Goal: Information Seeking & Learning: Check status

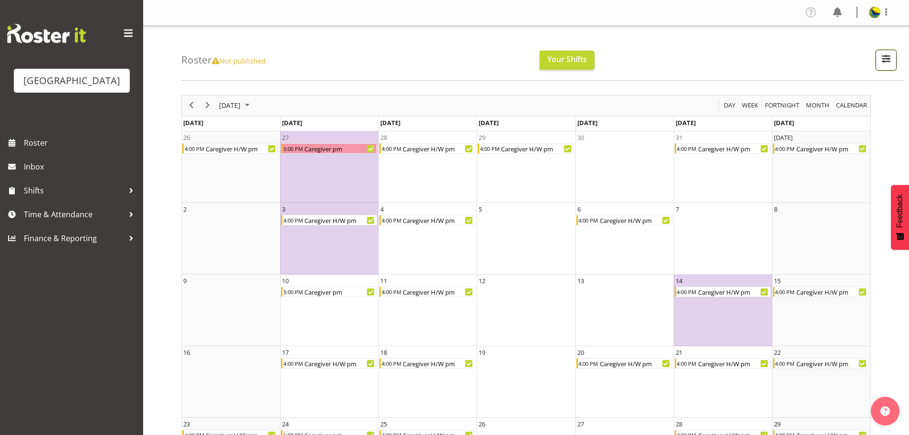
click at [885, 62] on span "button" at bounding box center [886, 58] width 12 height 12
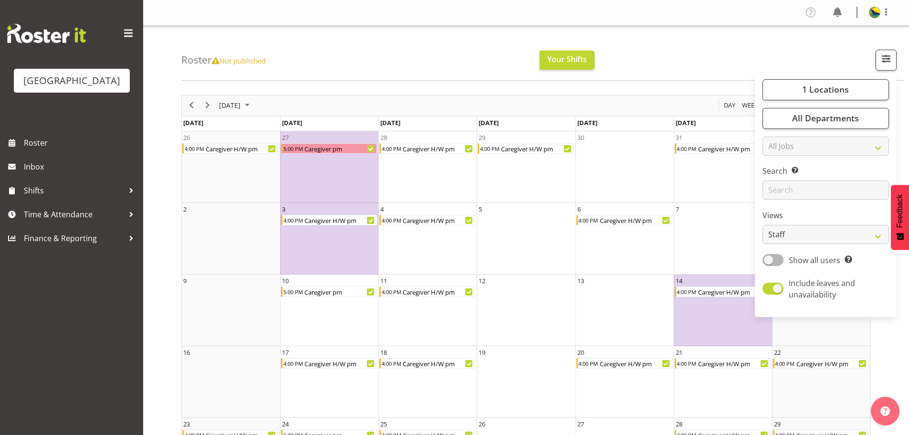
click at [715, 52] on div "Roster Not published Your Shifts 1 Locations Clear Parkwood Kitchen Parkwood Nu…" at bounding box center [542, 53] width 723 height 55
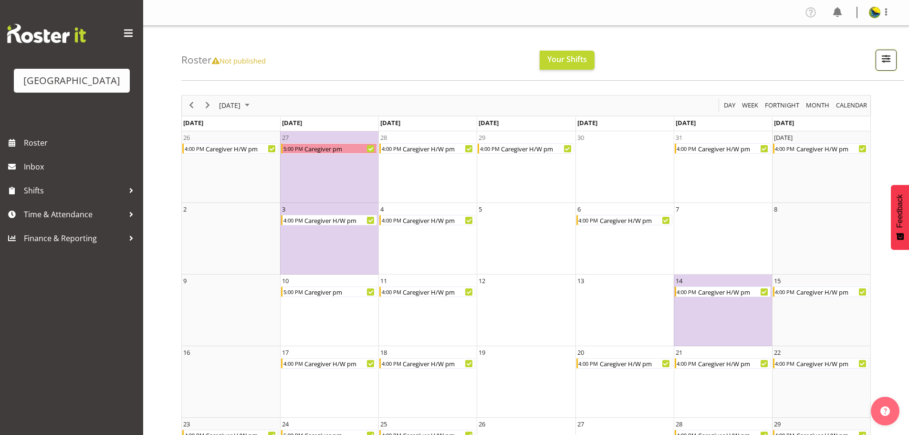
click at [888, 62] on span "button" at bounding box center [886, 58] width 12 height 12
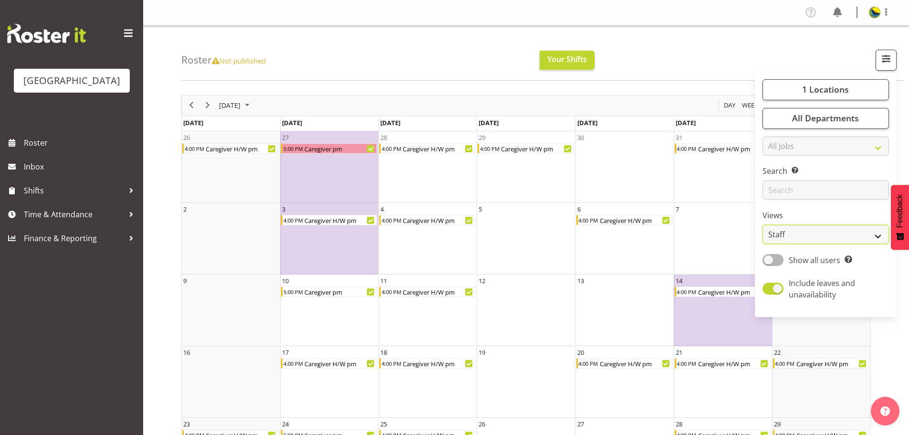
click at [848, 244] on select "Staff Role Shift - Horizontal Shift - Vertical Staff - Location" at bounding box center [825, 234] width 126 height 19
select select "shiftH"
click at [762, 244] on select "Staff Role Shift - Horizontal Shift - Vertical Staff - Location" at bounding box center [825, 234] width 126 height 19
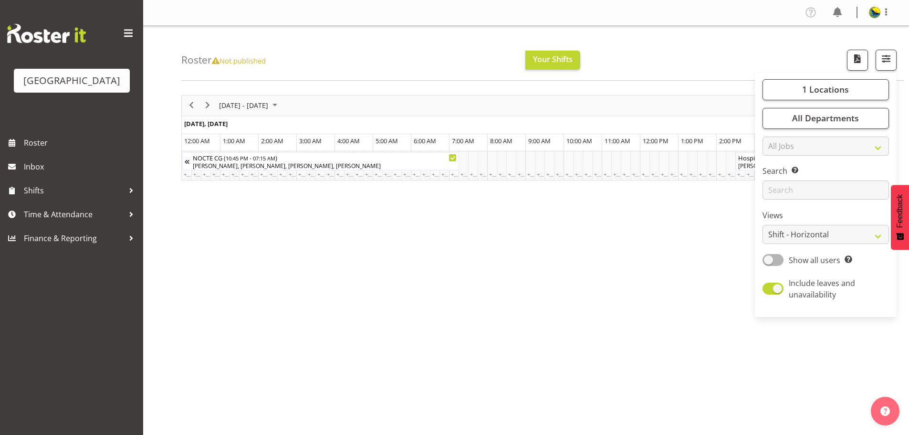
click at [720, 50] on div "Roster Not published Your Shifts 1 Locations Clear Parkwood Kitchen Parkwood Nu…" at bounding box center [542, 53] width 723 height 55
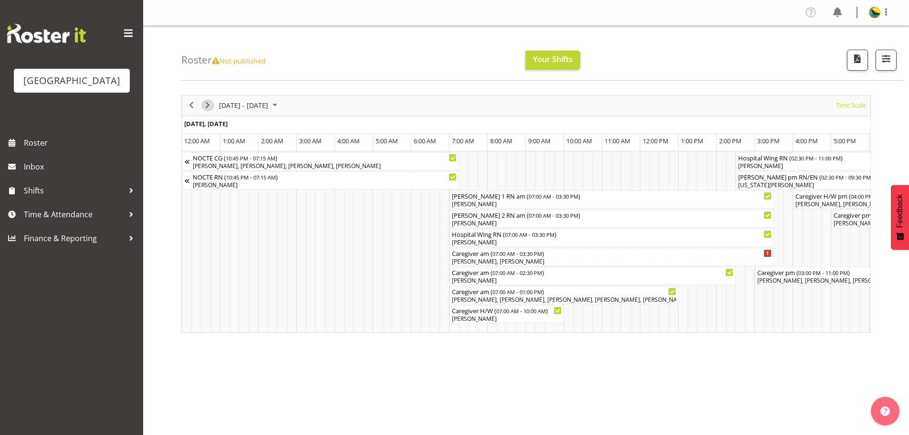
click at [211, 111] on span "Next" at bounding box center [207, 105] width 11 height 12
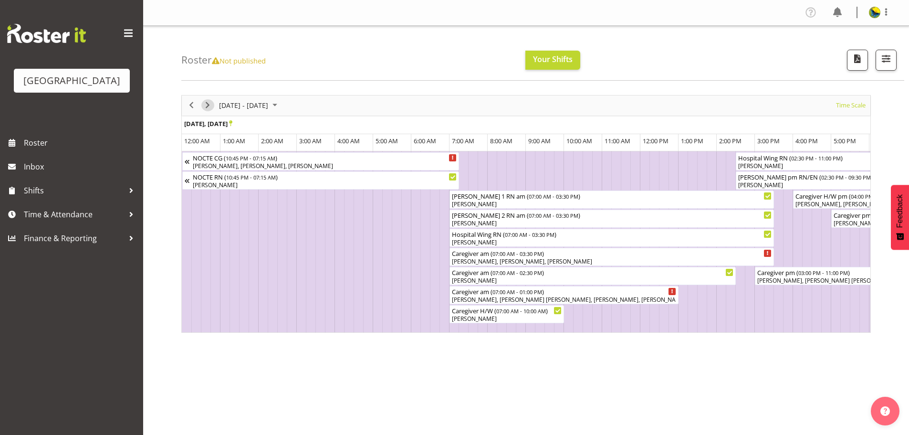
click at [211, 111] on span "Next" at bounding box center [207, 105] width 11 height 12
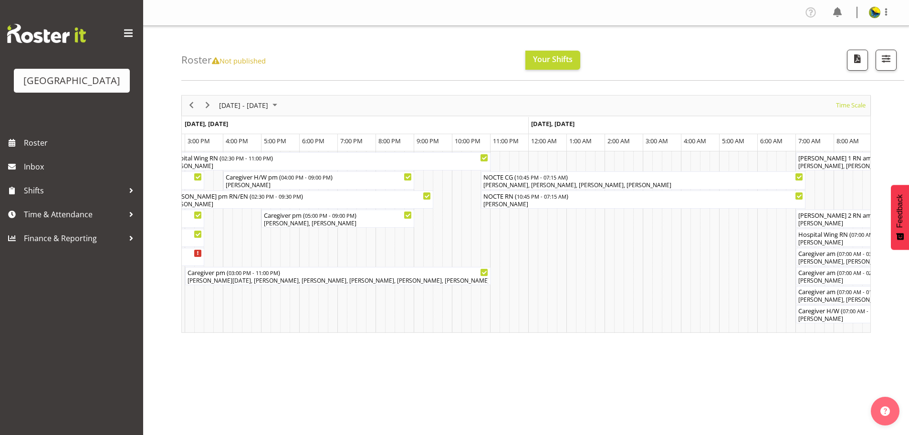
scroll to position [0, 2383]
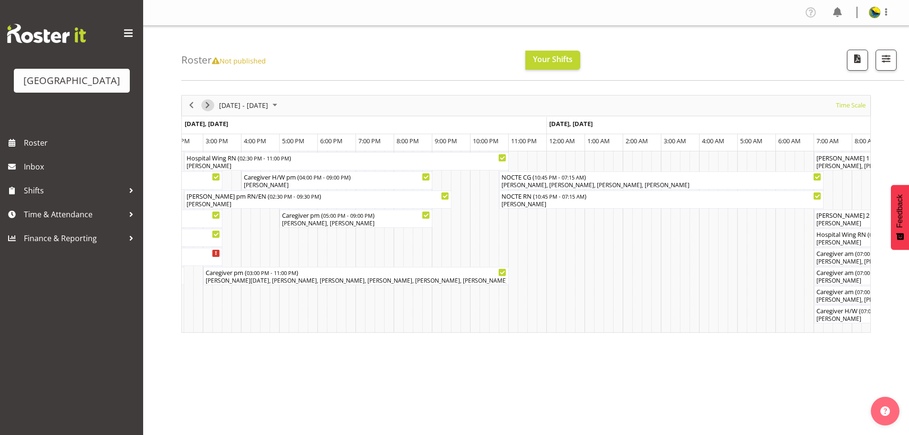
click at [210, 108] on span "Next" at bounding box center [207, 105] width 11 height 12
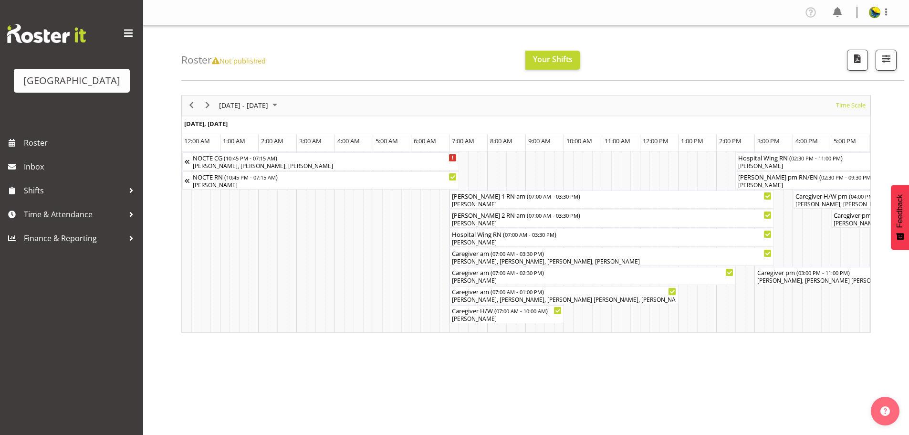
drag, startPoint x: 243, startPoint y: 334, endPoint x: 329, endPoint y: 346, distance: 86.6
click at [329, 346] on div "[DATE] - [DATE] [DATE] Timeline Day Timeline Week Timeline Fortnight Timeline M…" at bounding box center [544, 279] width 727 height 382
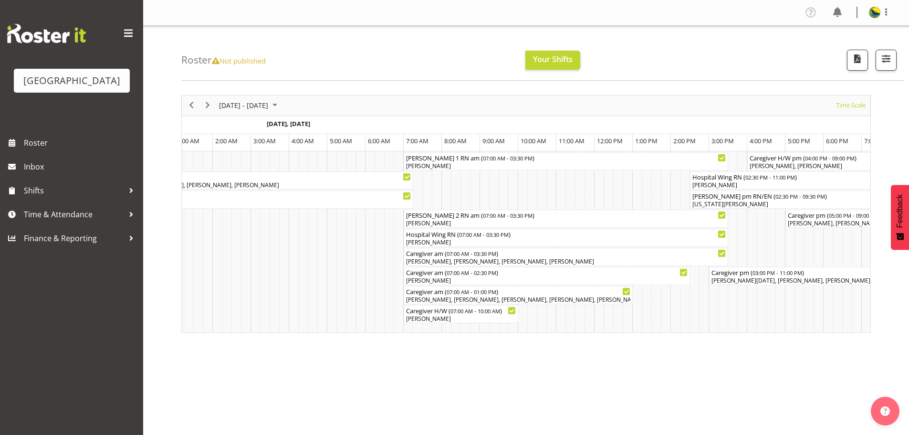
scroll to position [0, 3345]
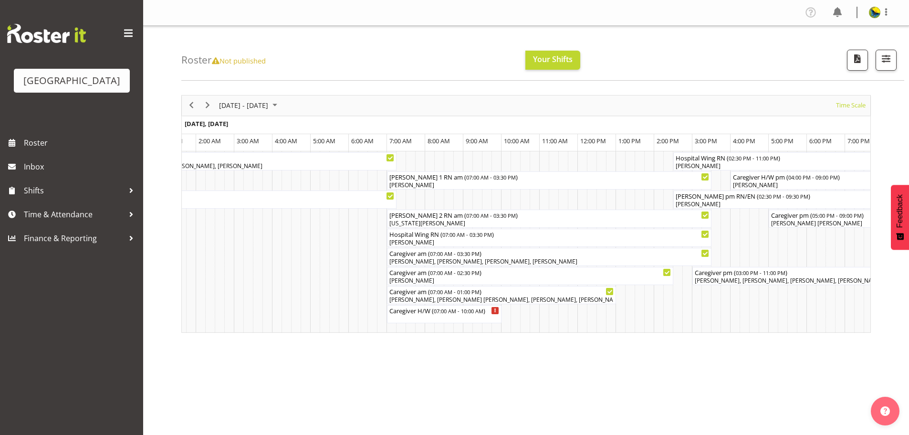
click at [409, 376] on div "[DATE] - [DATE] [DATE] Timeline Day Timeline Week Timeline Fortnight Timeline M…" at bounding box center [544, 279] width 727 height 382
click at [207, 107] on span "Next" at bounding box center [207, 105] width 11 height 12
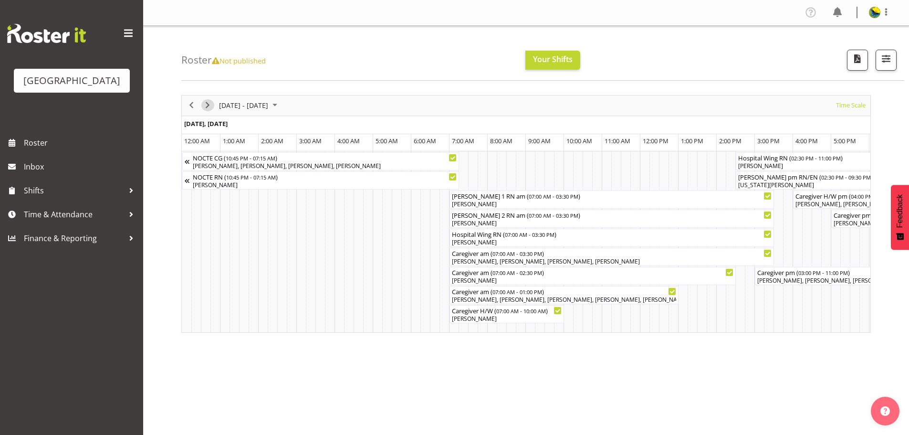
click at [207, 107] on span "Next" at bounding box center [207, 105] width 11 height 12
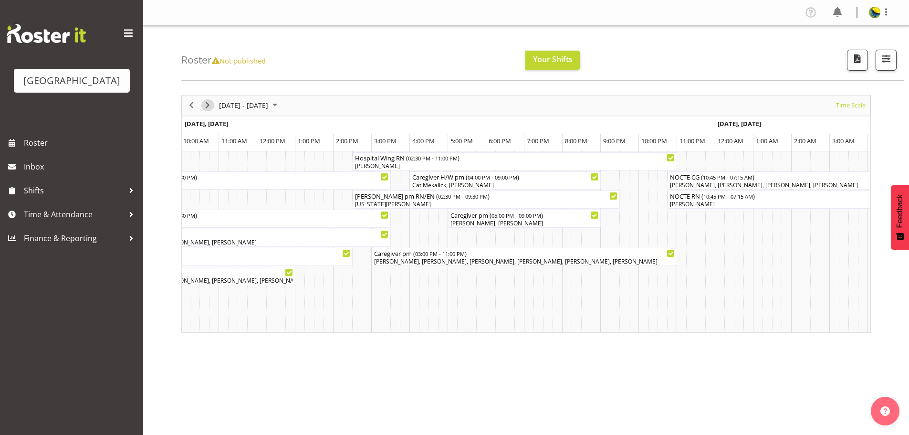
click at [205, 111] on span "Next" at bounding box center [207, 105] width 11 height 12
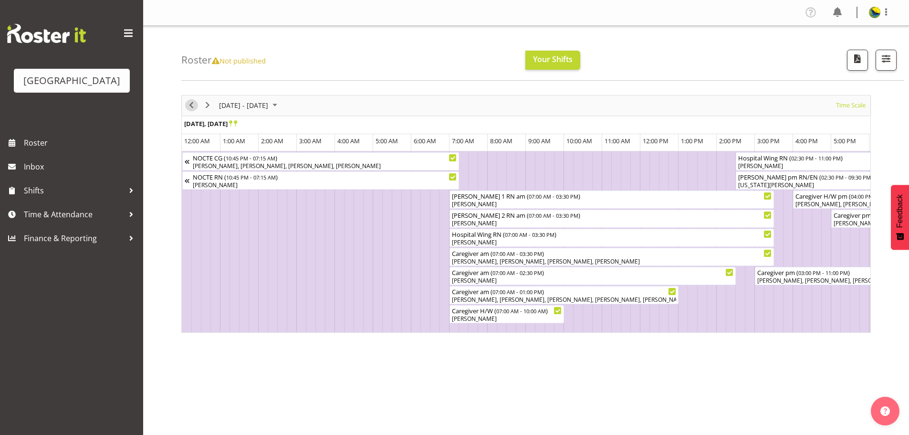
click at [189, 111] on span "Previous" at bounding box center [191, 105] width 11 height 12
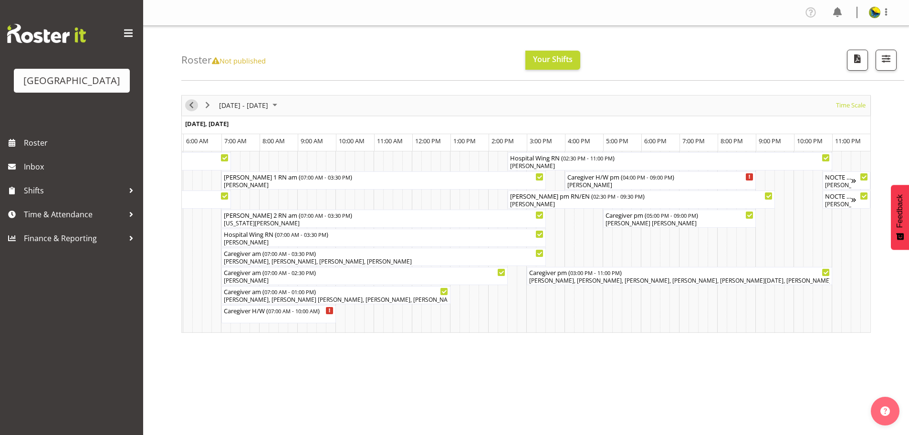
click at [193, 107] on span "Previous" at bounding box center [191, 105] width 11 height 12
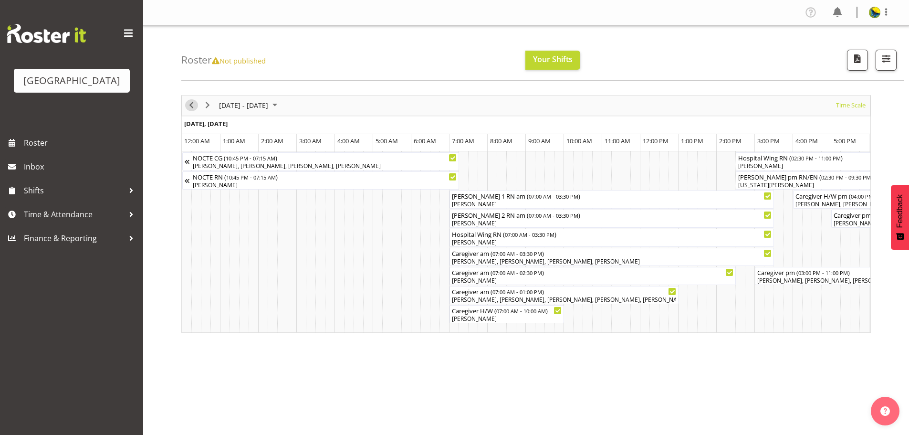
click at [192, 111] on span "Previous" at bounding box center [191, 105] width 11 height 12
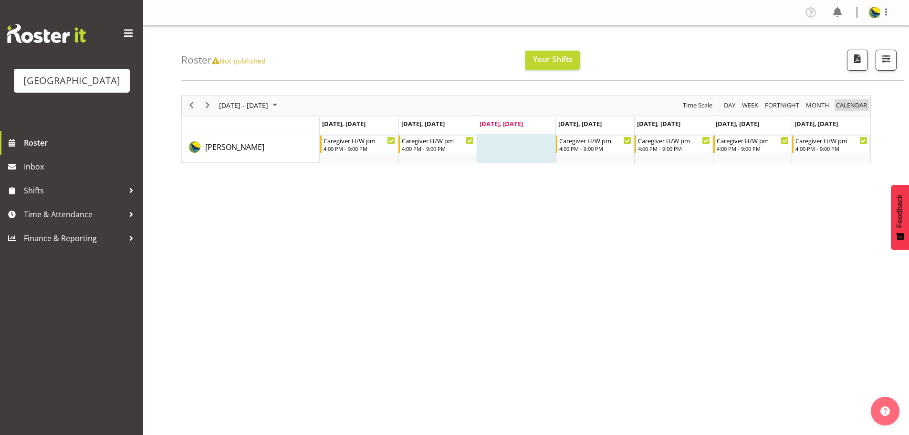
click at [857, 111] on span "calendar" at bounding box center [851, 105] width 33 height 12
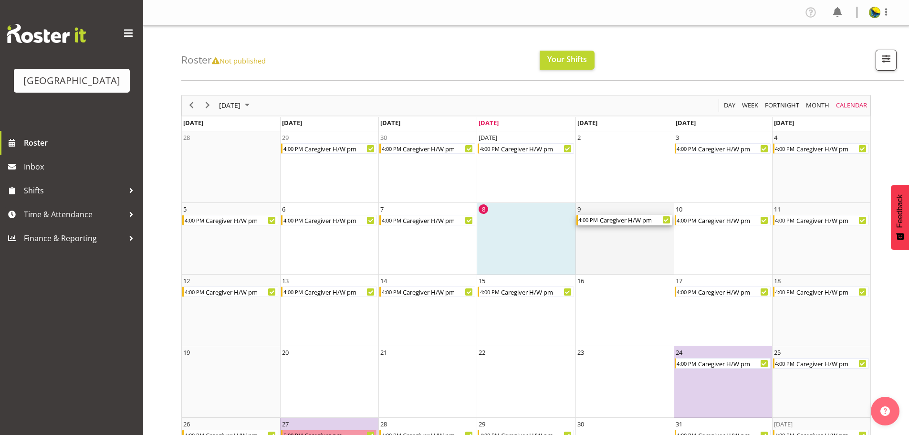
click at [637, 225] on div "Caregiver H/W pm" at bounding box center [635, 220] width 73 height 10
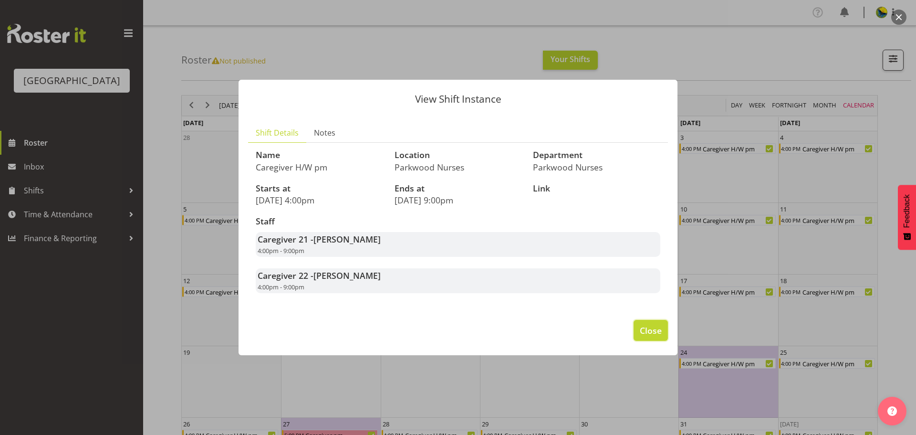
click at [645, 336] on span "Close" at bounding box center [651, 330] width 22 height 12
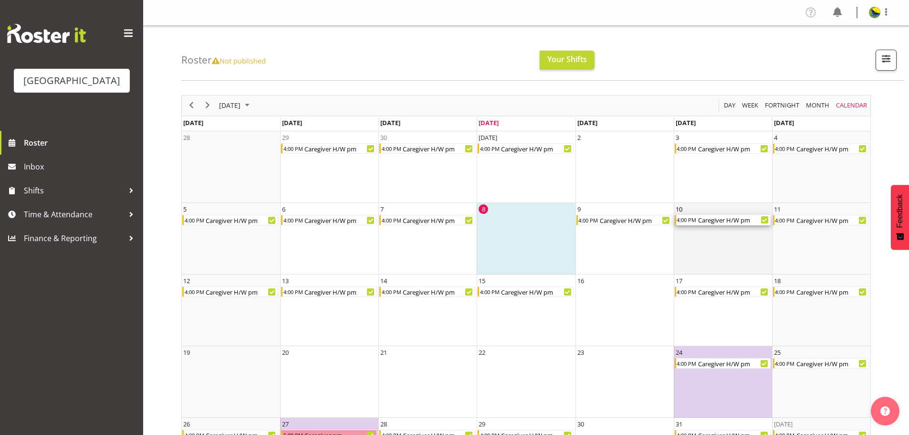
click at [699, 223] on div "Caregiver H/W pm" at bounding box center [733, 220] width 73 height 10
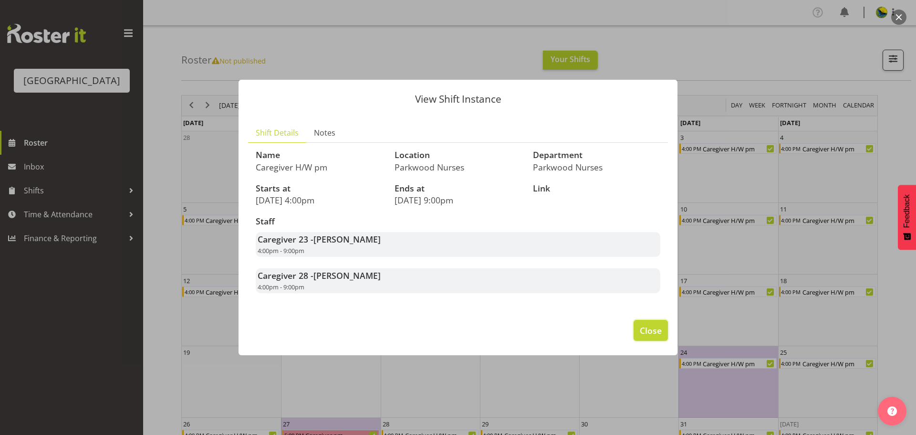
click at [646, 336] on span "Close" at bounding box center [651, 330] width 22 height 12
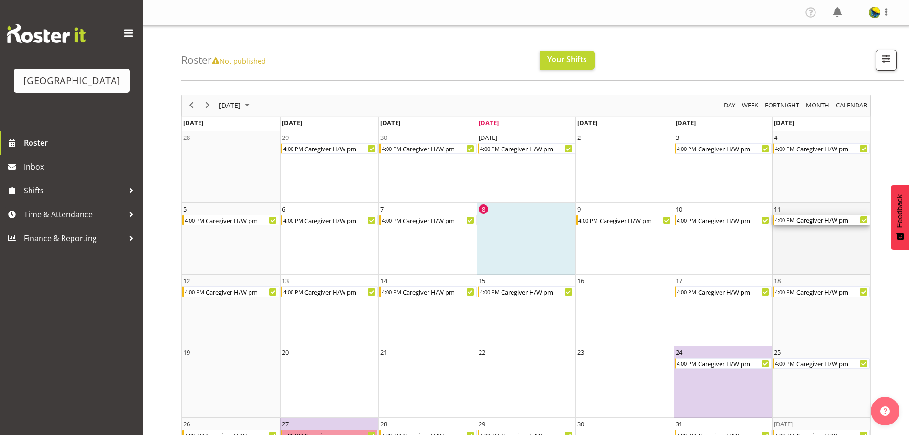
click at [802, 222] on div "Caregiver H/W pm" at bounding box center [832, 220] width 74 height 10
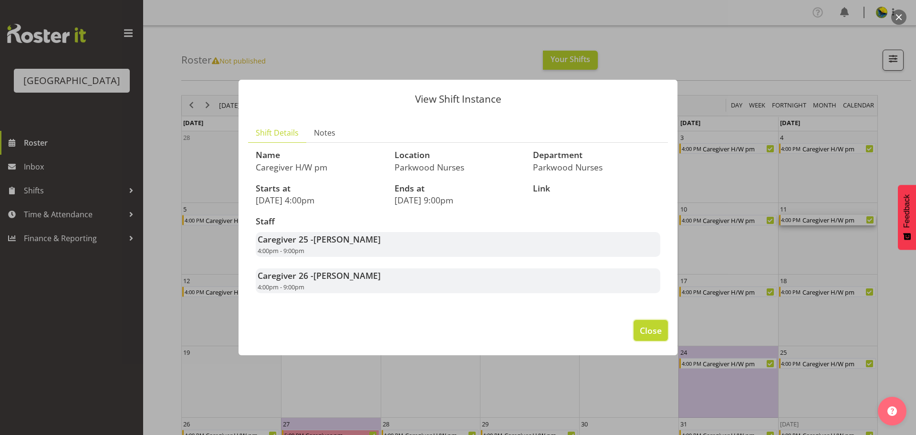
click at [650, 336] on span "Close" at bounding box center [651, 330] width 22 height 12
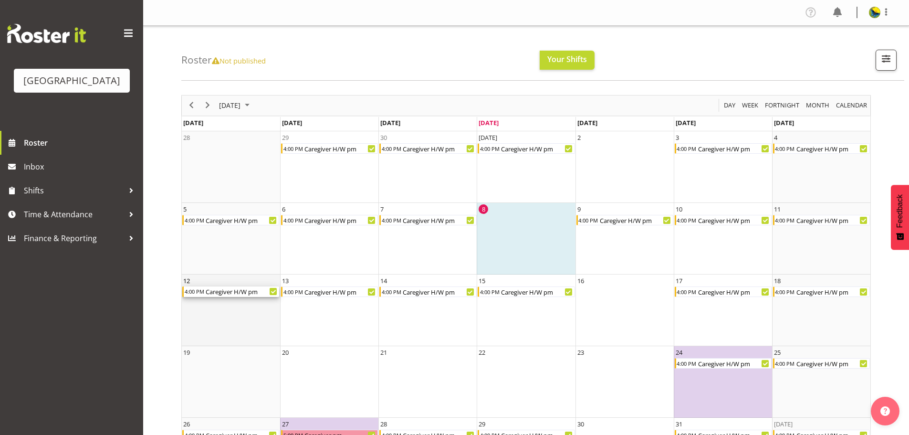
click at [241, 297] on div "Caregiver H/W pm" at bounding box center [242, 291] width 74 height 10
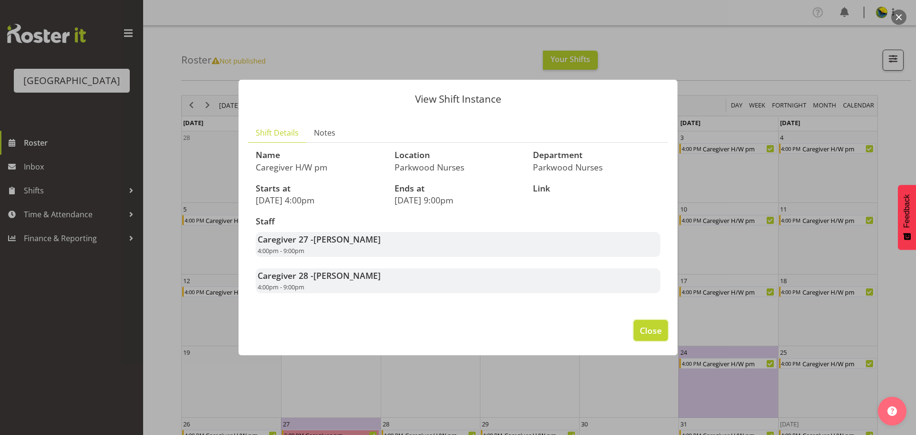
click at [640, 336] on span "Close" at bounding box center [651, 330] width 22 height 12
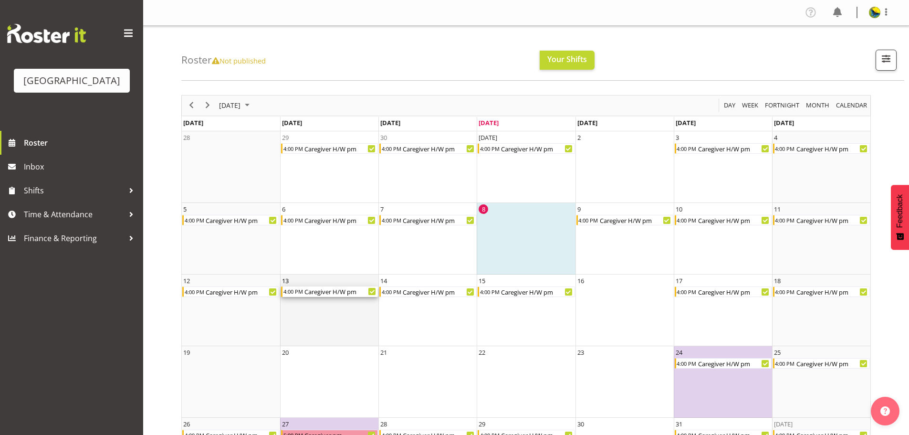
click at [327, 295] on div "Caregiver H/W pm" at bounding box center [340, 291] width 74 height 10
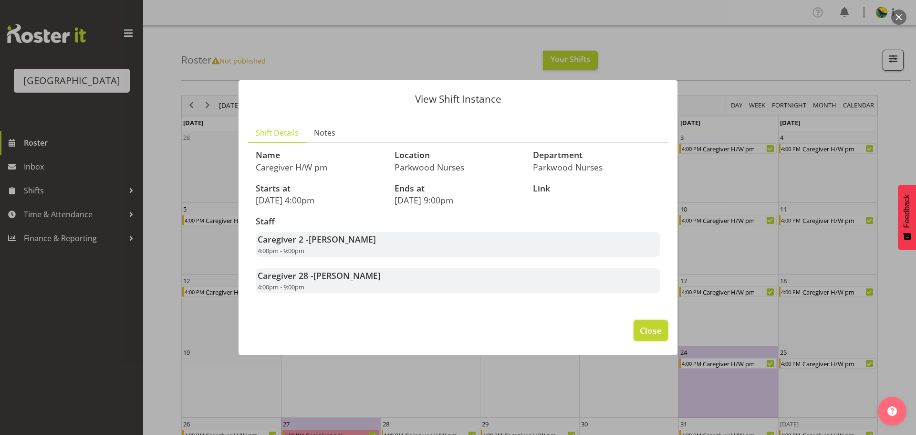
click at [643, 336] on span "Close" at bounding box center [651, 330] width 22 height 12
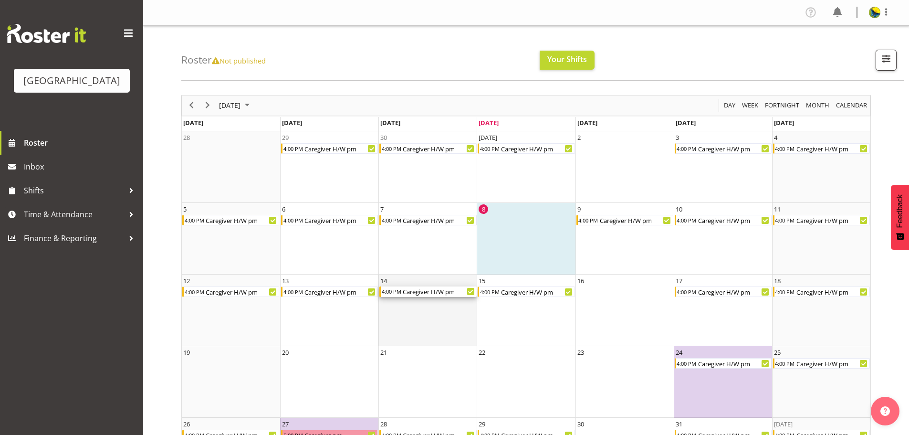
click at [420, 297] on div "Caregiver H/W pm" at bounding box center [439, 291] width 74 height 10
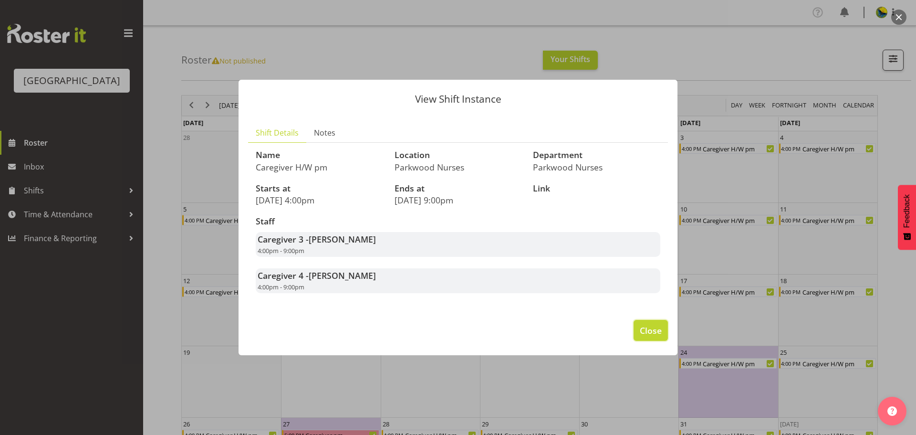
click at [641, 336] on span "Close" at bounding box center [651, 330] width 22 height 12
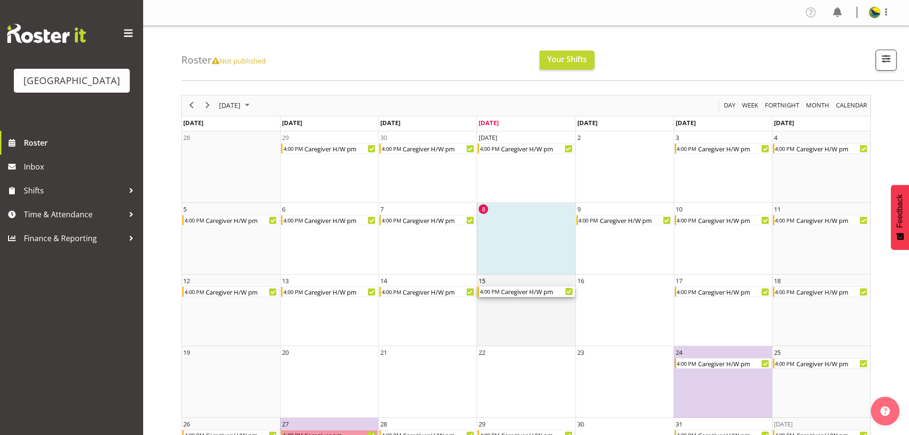
click at [514, 297] on div "Caregiver H/W pm" at bounding box center [537, 291] width 74 height 10
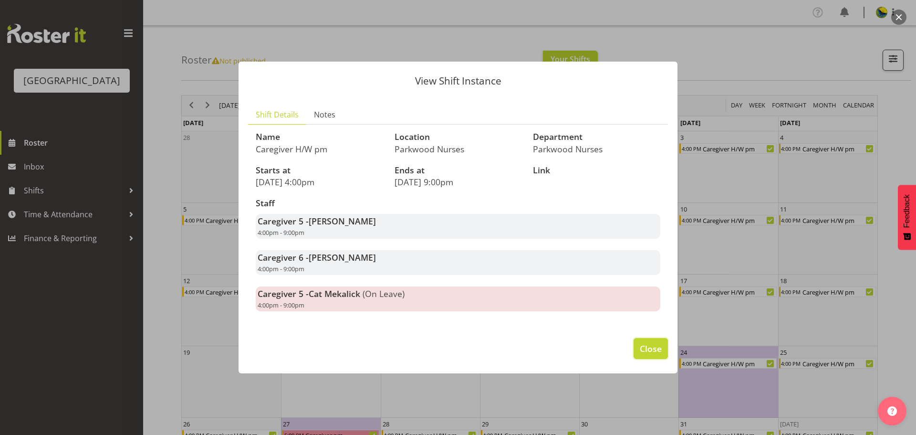
click at [647, 354] on span "Close" at bounding box center [651, 348] width 22 height 12
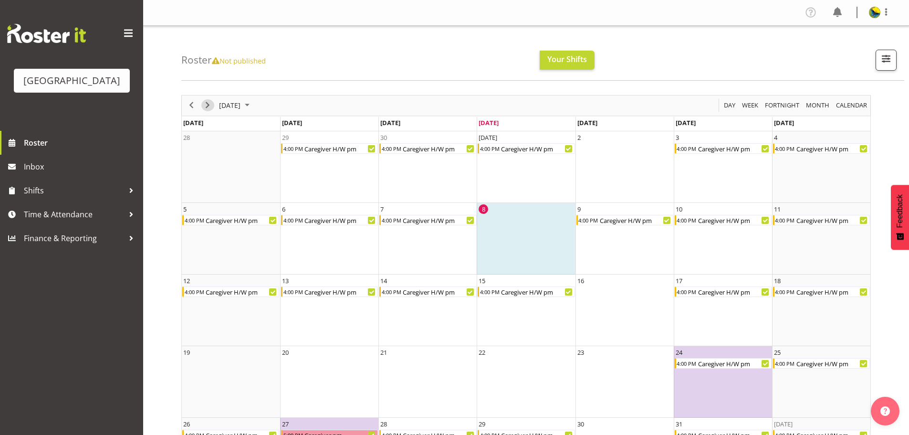
click at [206, 111] on span "Next" at bounding box center [207, 105] width 11 height 12
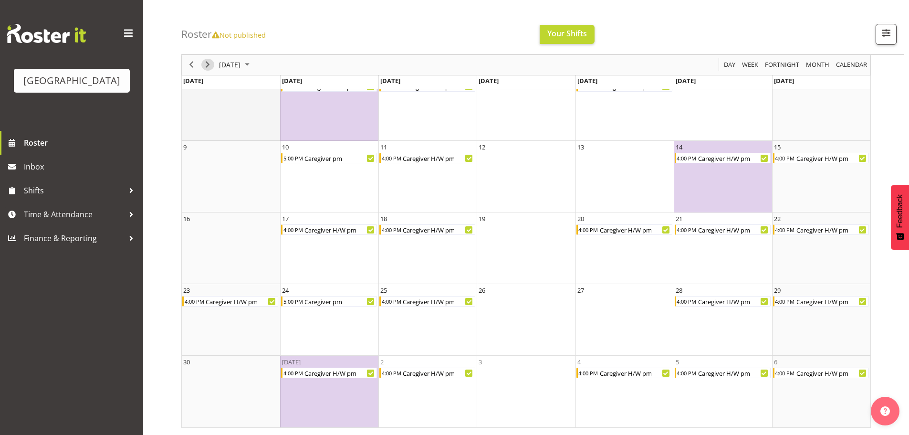
scroll to position [42, 0]
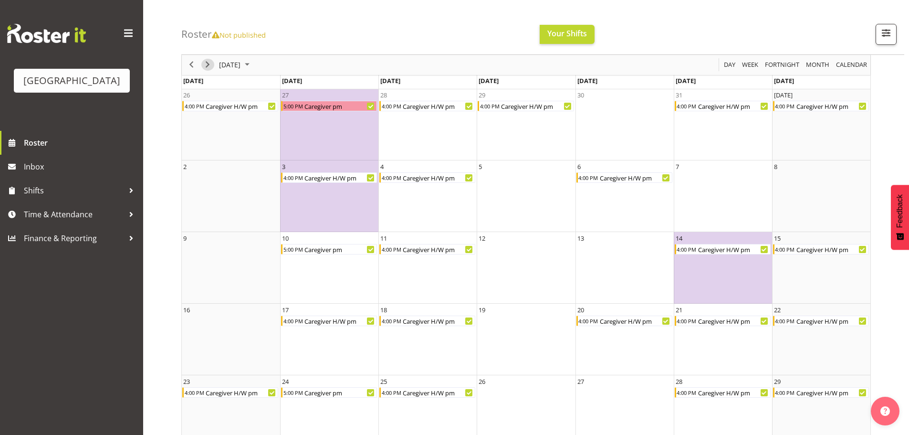
click at [211, 71] on span "Next" at bounding box center [207, 65] width 11 height 12
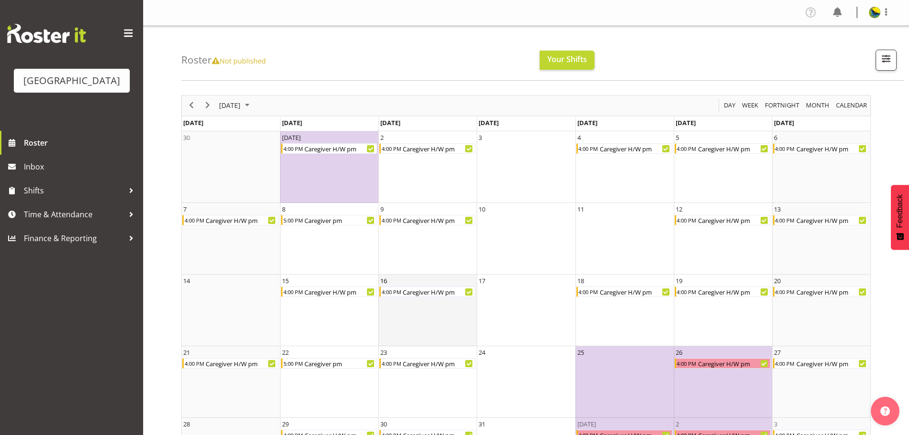
scroll to position [66, 0]
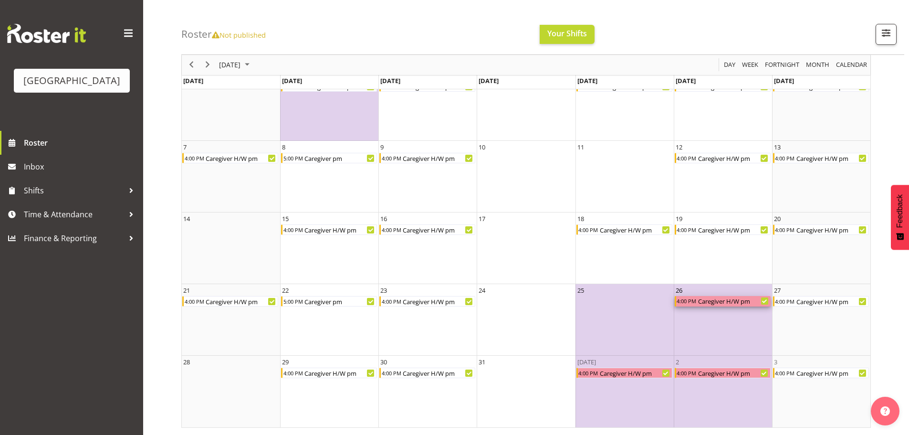
click at [705, 303] on div "Caregiver H/W pm" at bounding box center [733, 301] width 73 height 10
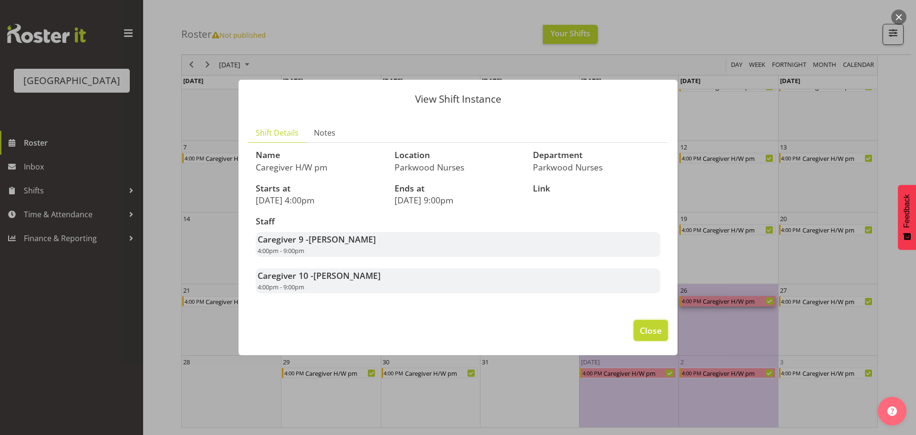
click at [653, 336] on span "Close" at bounding box center [651, 330] width 22 height 12
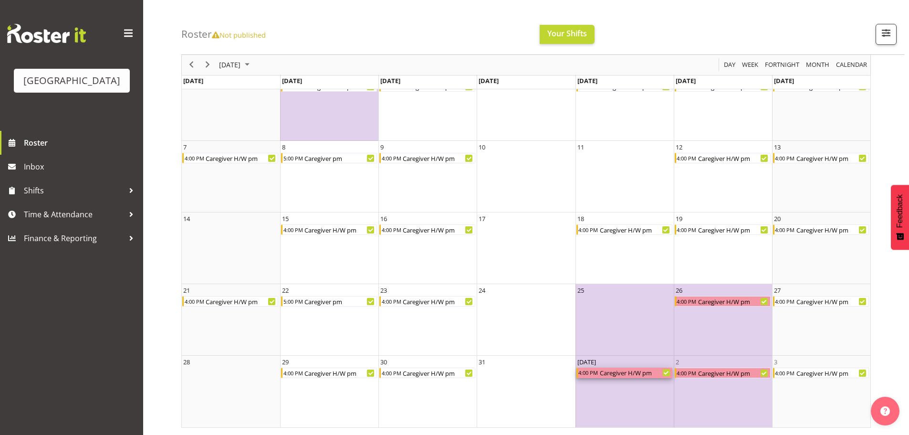
click at [636, 375] on div "Caregiver H/W pm" at bounding box center [635, 372] width 73 height 10
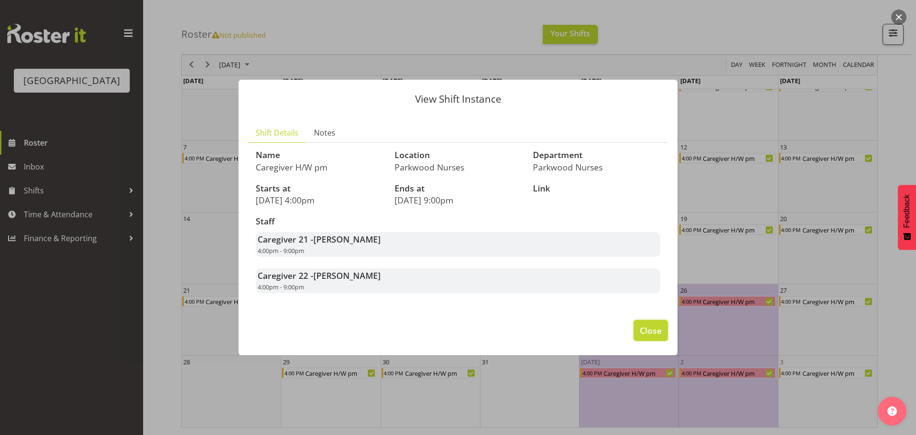
click at [643, 336] on span "Close" at bounding box center [651, 330] width 22 height 12
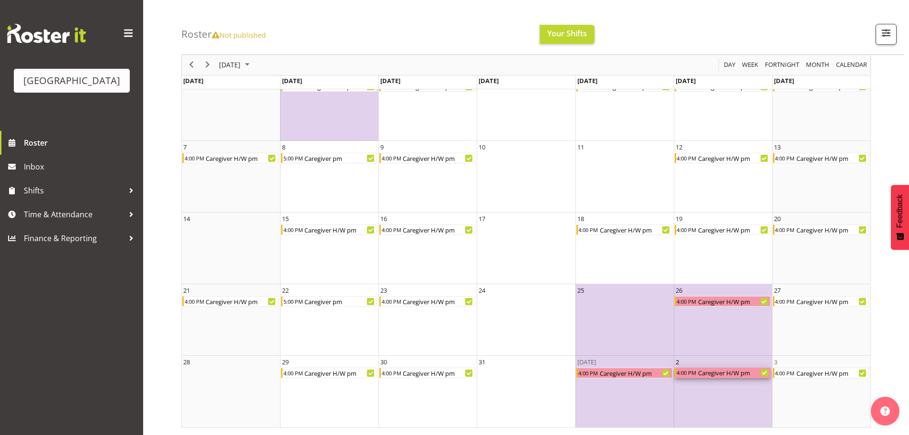
click at [697, 372] on div "Caregiver H/W pm" at bounding box center [733, 372] width 73 height 10
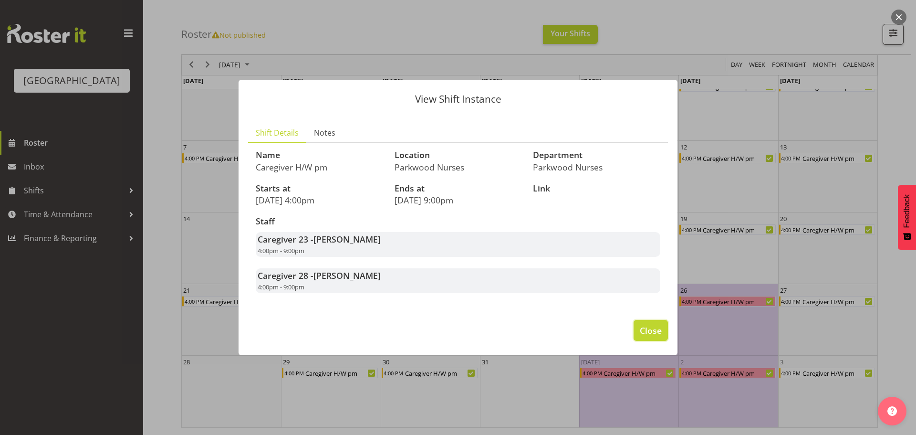
click at [650, 336] on span "Close" at bounding box center [651, 330] width 22 height 12
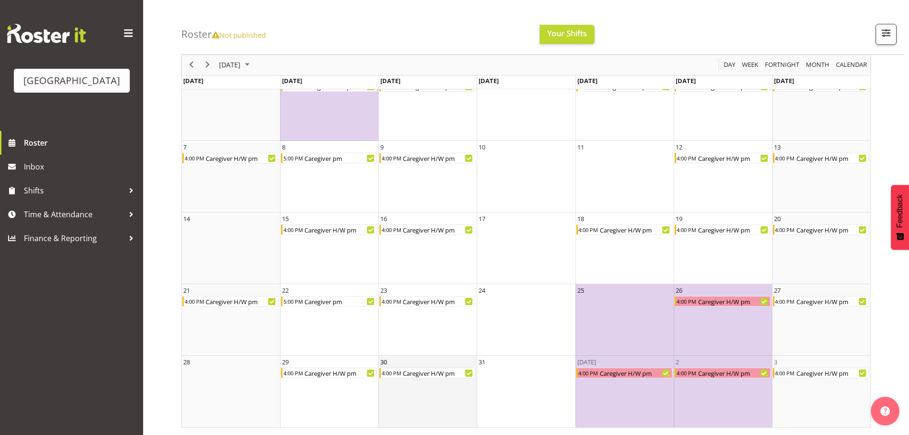
scroll to position [0, 0]
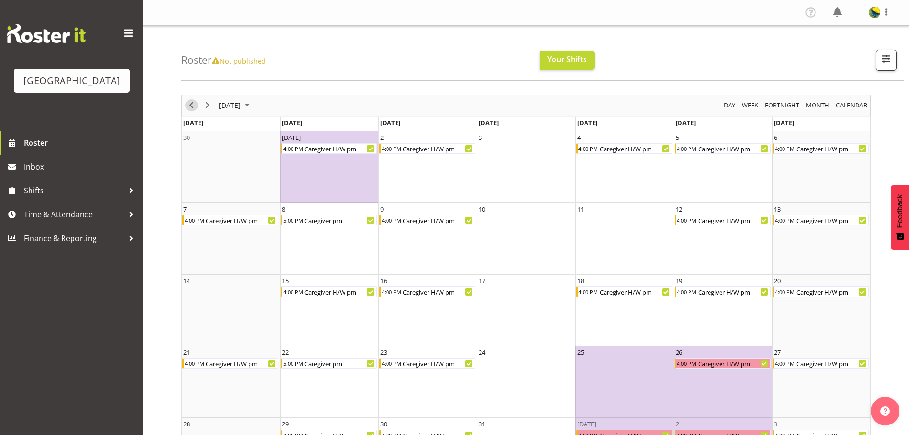
click at [194, 104] on span "Previous" at bounding box center [191, 105] width 11 height 12
